Goal: Task Accomplishment & Management: Manage account settings

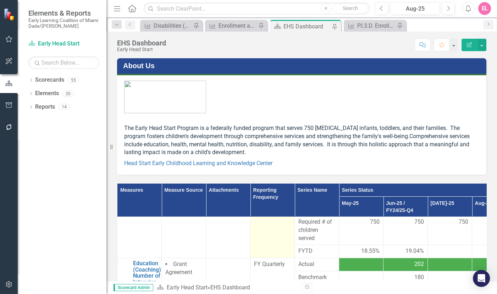
scroll to position [97, 0]
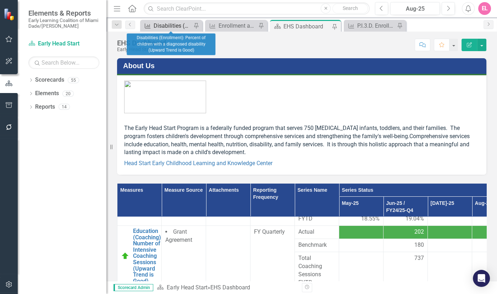
click at [178, 27] on div "Disabilities (Enrollment): Percent of children with a diagnosed disability (Upw…" at bounding box center [173, 25] width 38 height 9
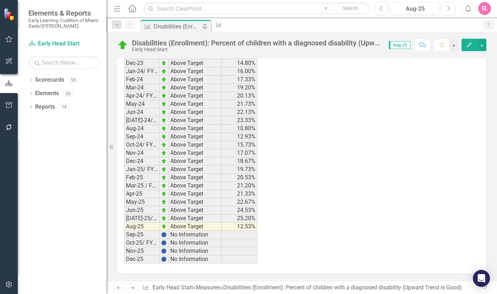
scroll to position [1003, 0]
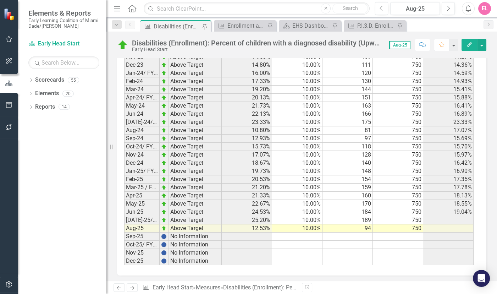
click at [395, 230] on td "750" at bounding box center [398, 228] width 50 height 8
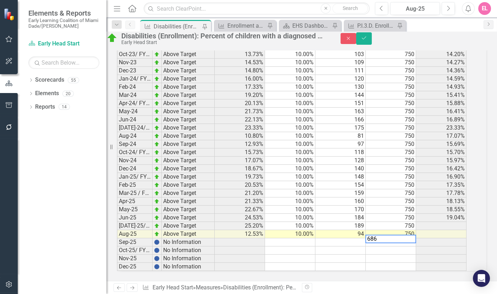
type textarea "686"
click at [372, 45] on button "Save" at bounding box center [364, 38] width 16 height 12
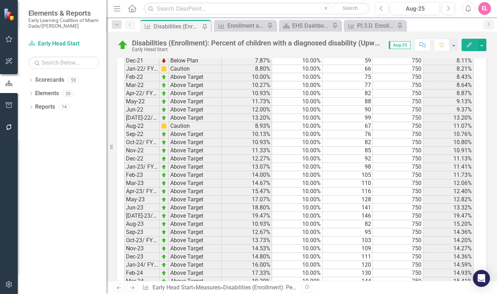
scroll to position [1002, 0]
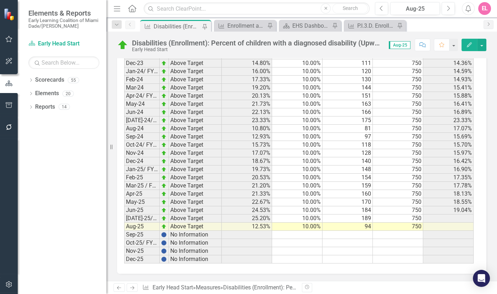
click at [399, 223] on td "750" at bounding box center [398, 227] width 50 height 8
click at [400, 223] on td "750" at bounding box center [398, 227] width 50 height 8
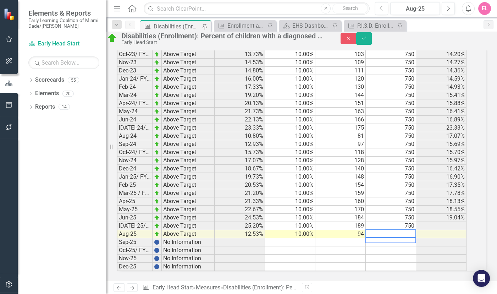
drag, startPoint x: 384, startPoint y: 224, endPoint x: 375, endPoint y: 226, distance: 9.3
click at [375, 229] on textarea at bounding box center [391, 233] width 51 height 9
type textarea "686"
click at [367, 40] on icon "Save" at bounding box center [364, 37] width 6 height 5
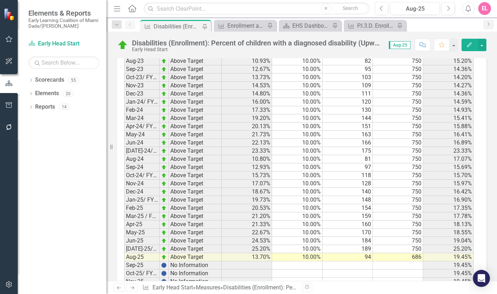
scroll to position [1000, 0]
